Goal: Information Seeking & Learning: Learn about a topic

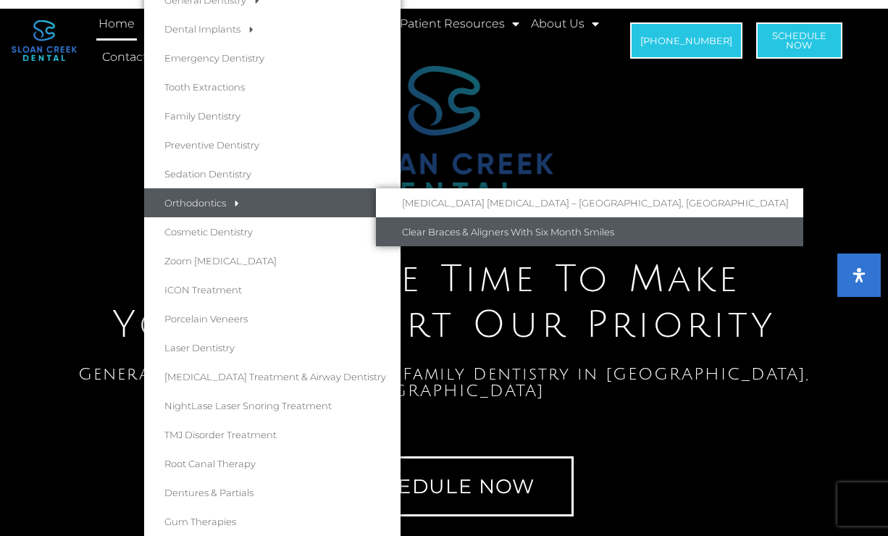
click at [451, 236] on link "Clear Braces & Aligners With Six Month Smiles" at bounding box center [589, 231] width 427 height 29
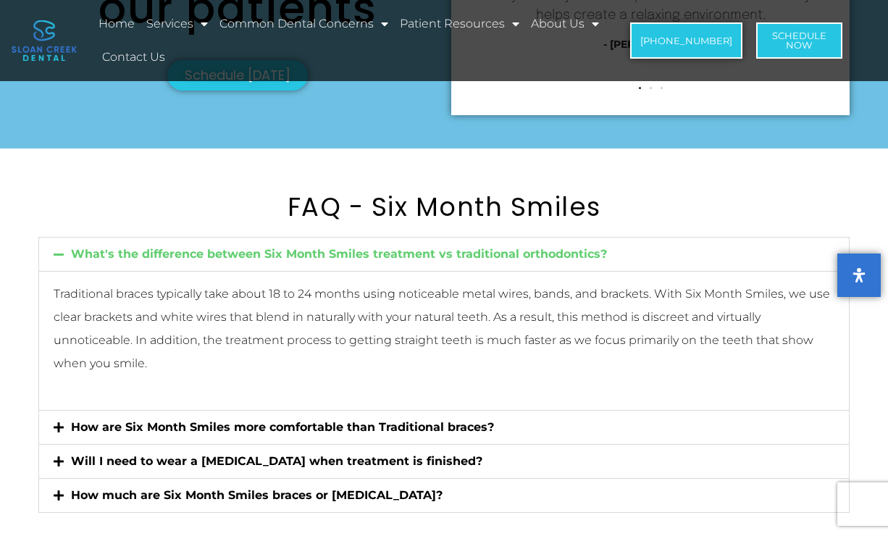
scroll to position [4257, 0]
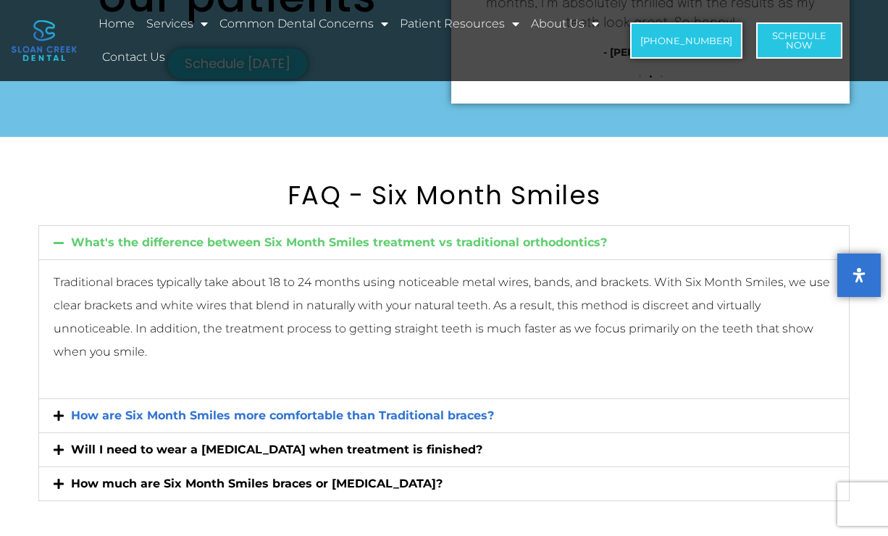
click at [267, 409] on link "How are Six Month Smiles more comfortable than Traditional braces?" at bounding box center [282, 416] width 423 height 14
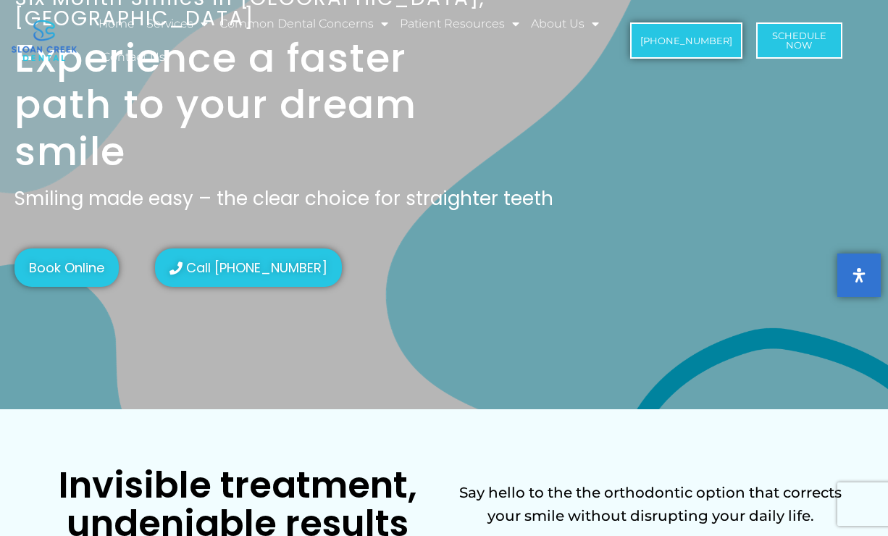
scroll to position [0, 0]
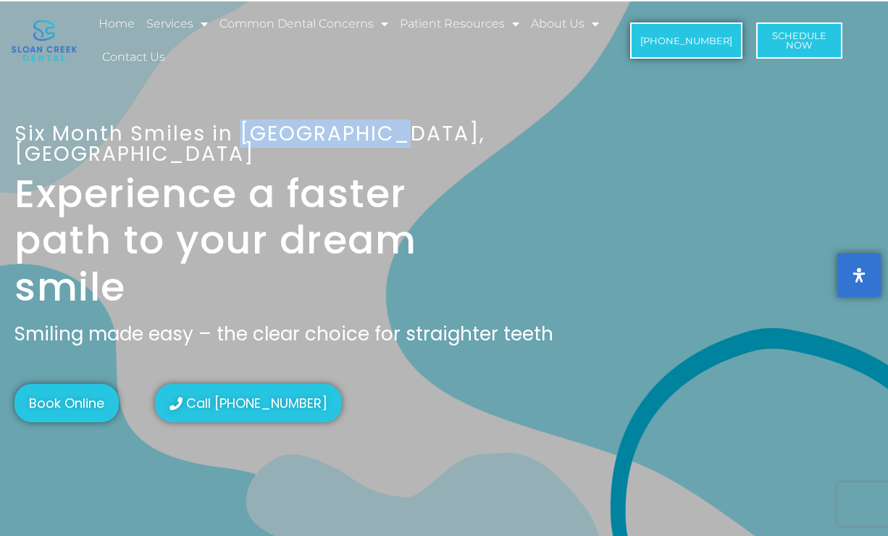
drag, startPoint x: 239, startPoint y: 141, endPoint x: 372, endPoint y: 147, distance: 132.7
click at [372, 147] on h1 "Six Month Smiles in Fairview, TX" at bounding box center [263, 144] width 498 height 41
copy h1 "Fairview, TX"
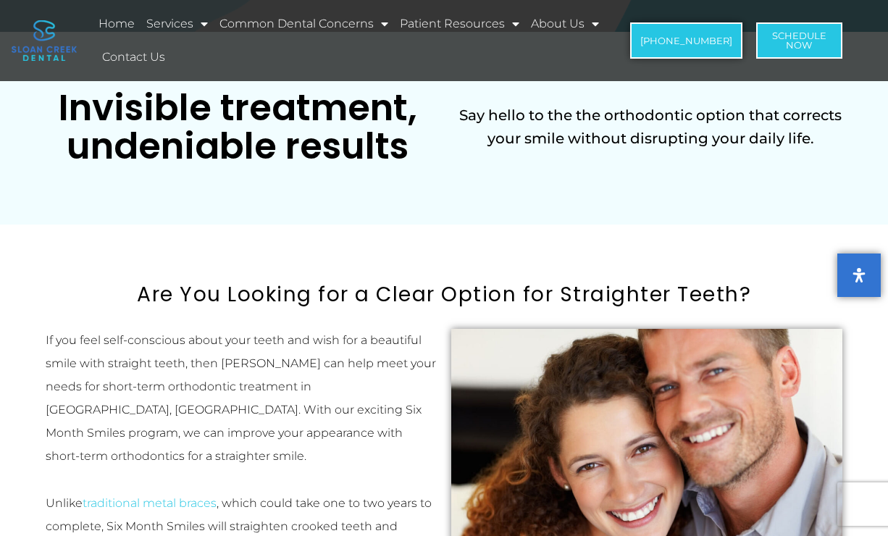
scroll to position [514, 0]
